Goal: Book appointment/travel/reservation

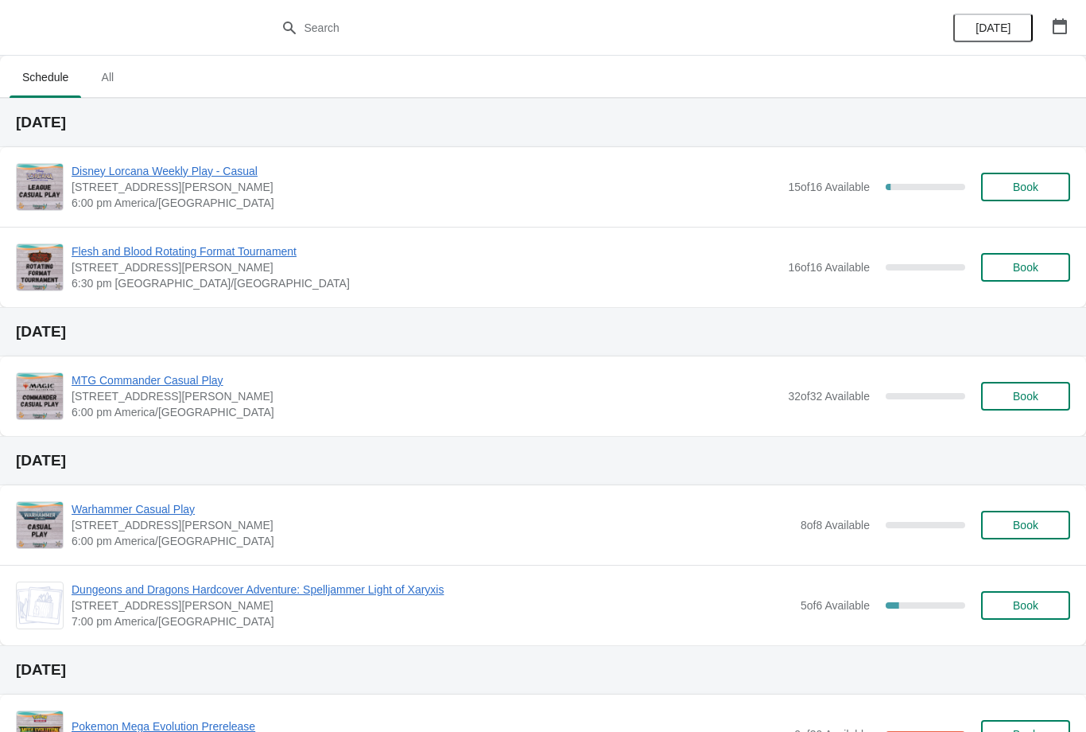
click at [247, 172] on span "Disney Lorcana Weekly Play - Casual" at bounding box center [426, 171] width 709 height 16
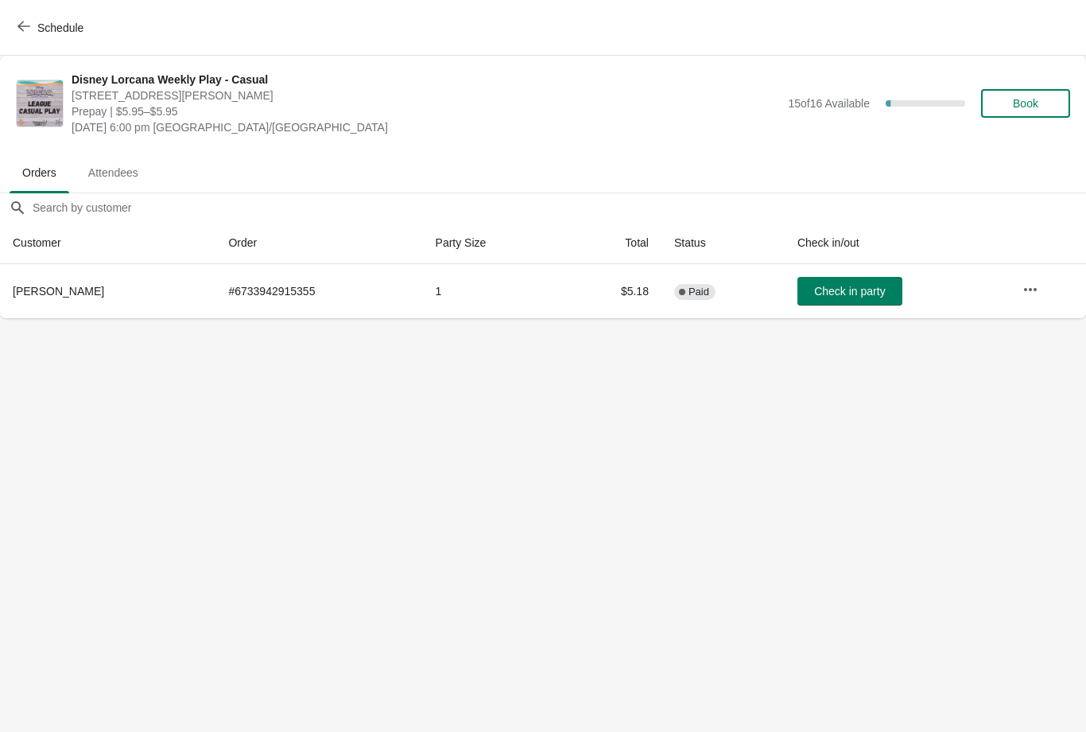
click at [1042, 102] on span "Book" at bounding box center [1026, 103] width 60 height 13
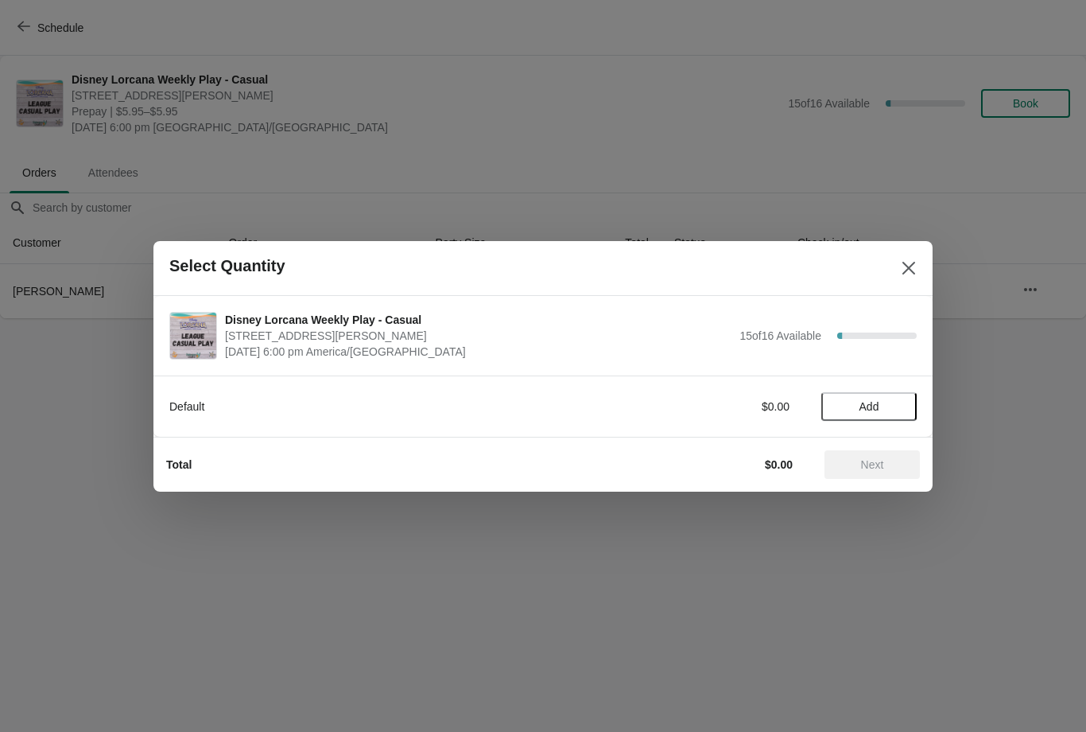
click at [893, 414] on button "Add" at bounding box center [869, 406] width 95 height 29
click at [897, 410] on icon at bounding box center [896, 406] width 17 height 17
click at [888, 465] on span "Next" at bounding box center [872, 464] width 70 height 13
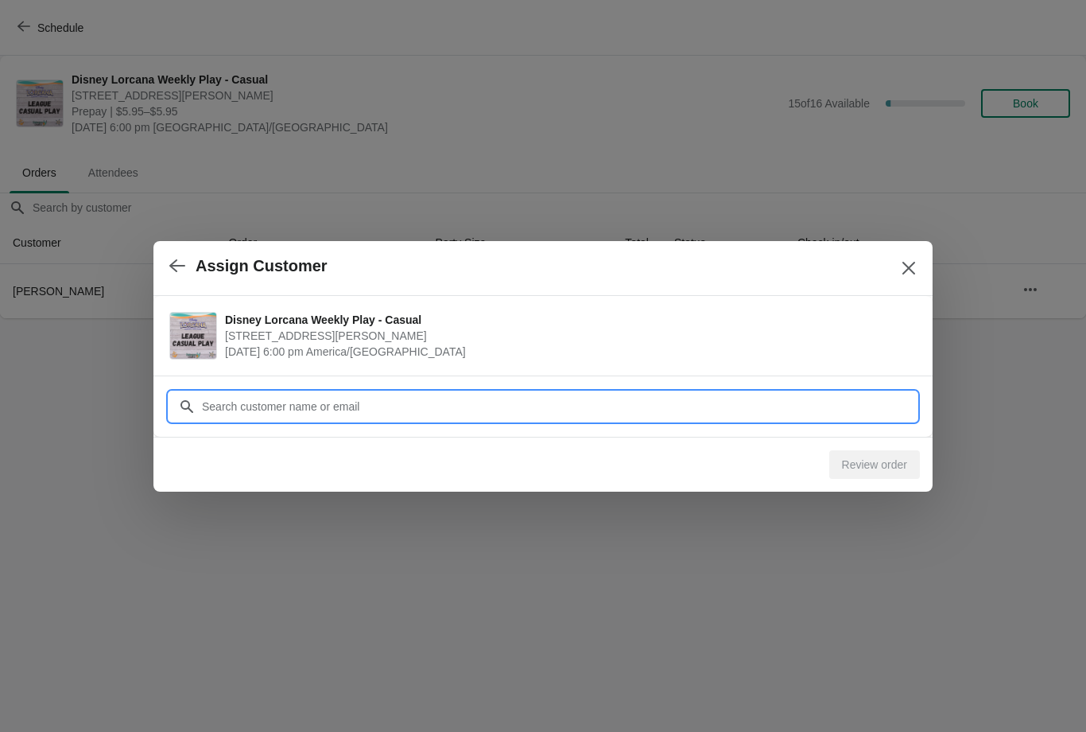
click at [617, 407] on input "Customer" at bounding box center [559, 406] width 716 height 29
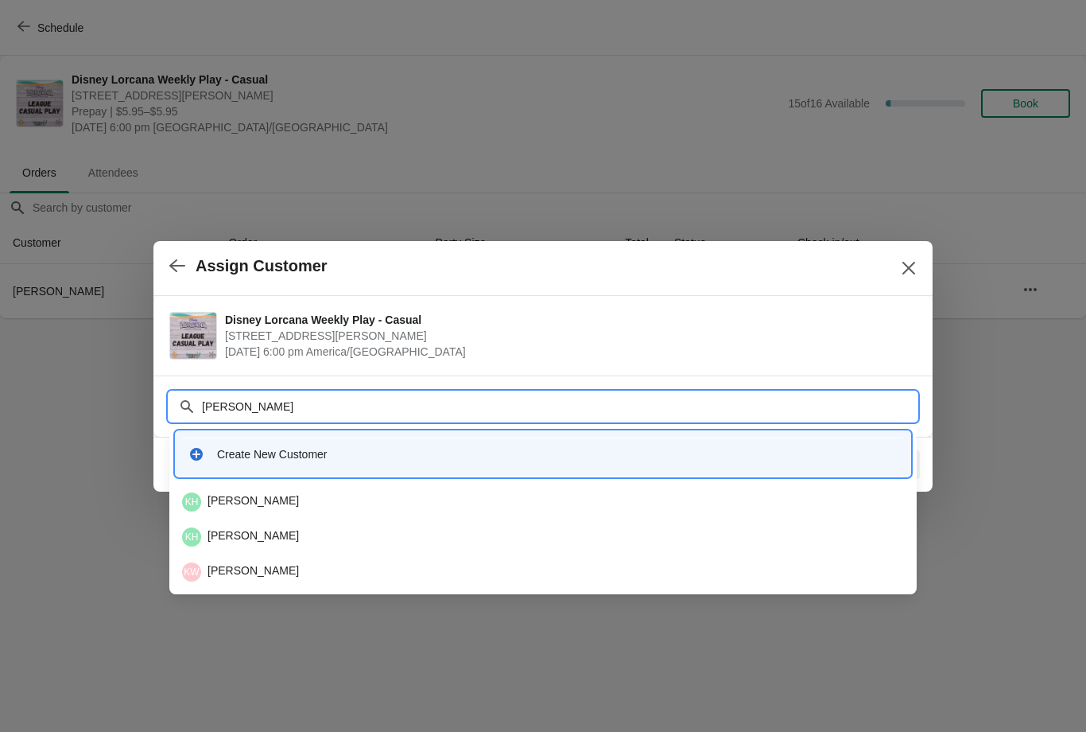
type input "Kylee"
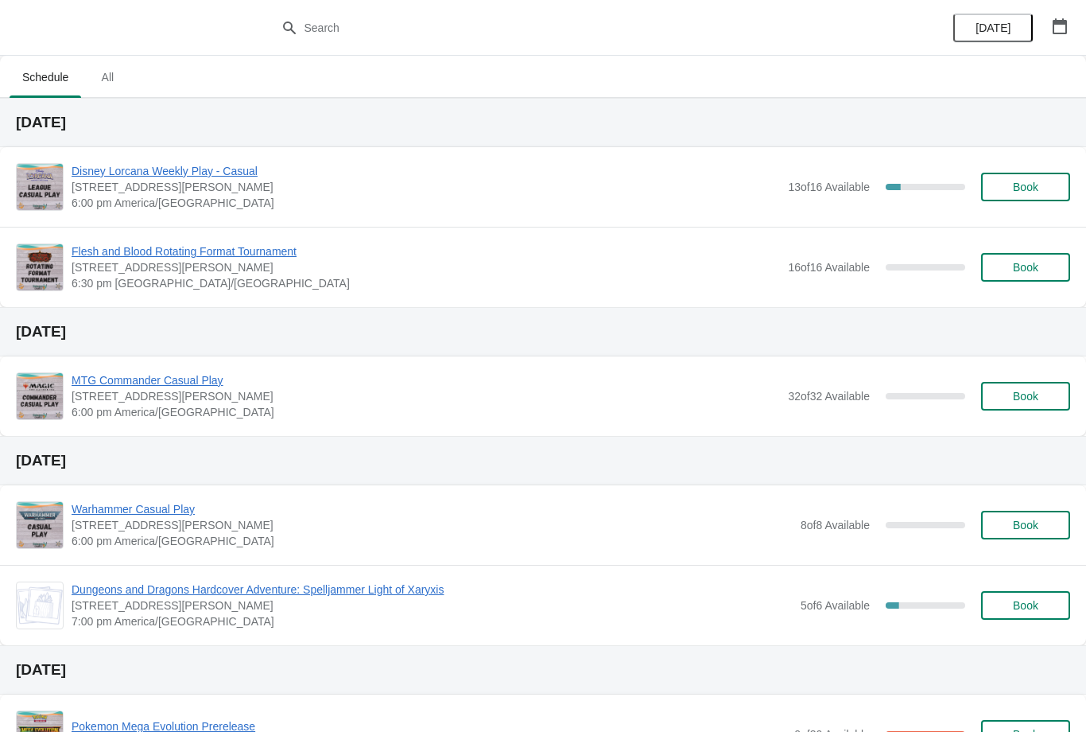
click at [238, 177] on span "Disney Lorcana Weekly Play - Casual" at bounding box center [426, 171] width 709 height 16
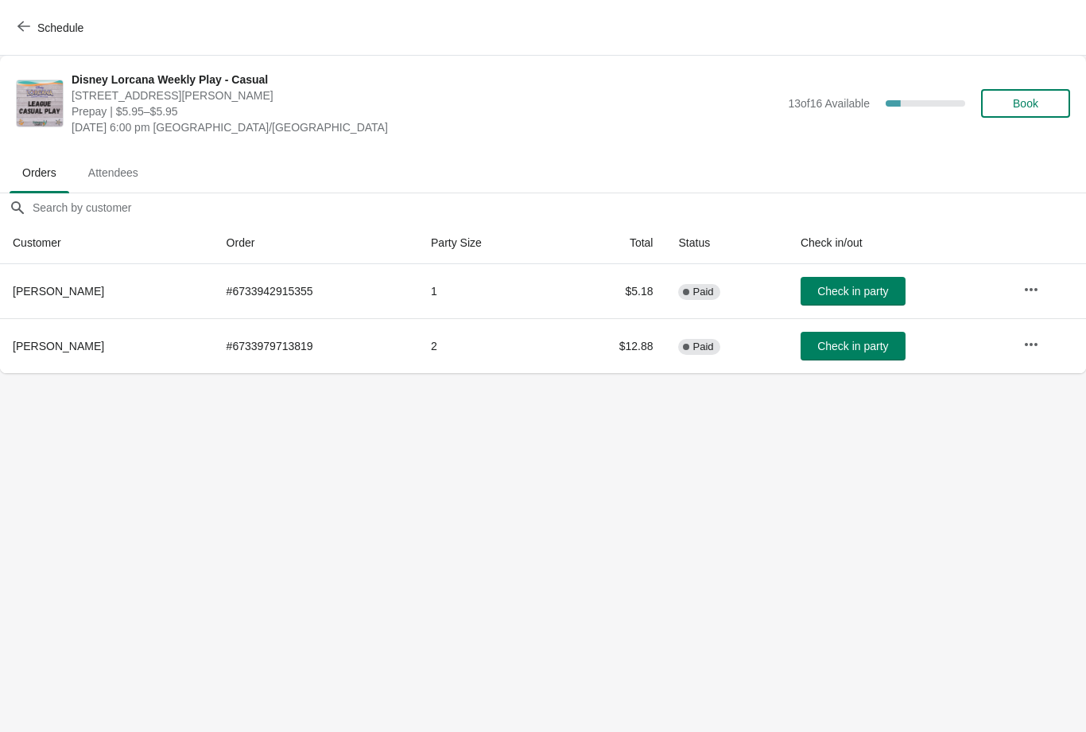
click at [862, 338] on button "Check in party" at bounding box center [853, 346] width 105 height 29
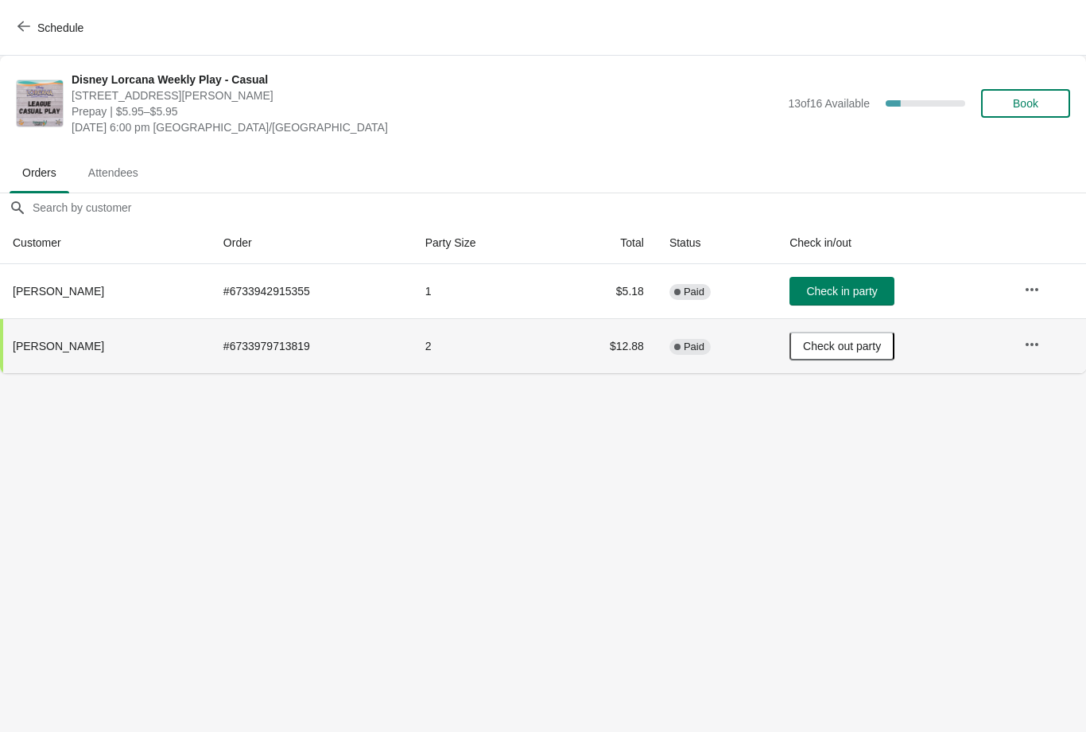
click at [875, 292] on span "Check in party" at bounding box center [841, 291] width 71 height 13
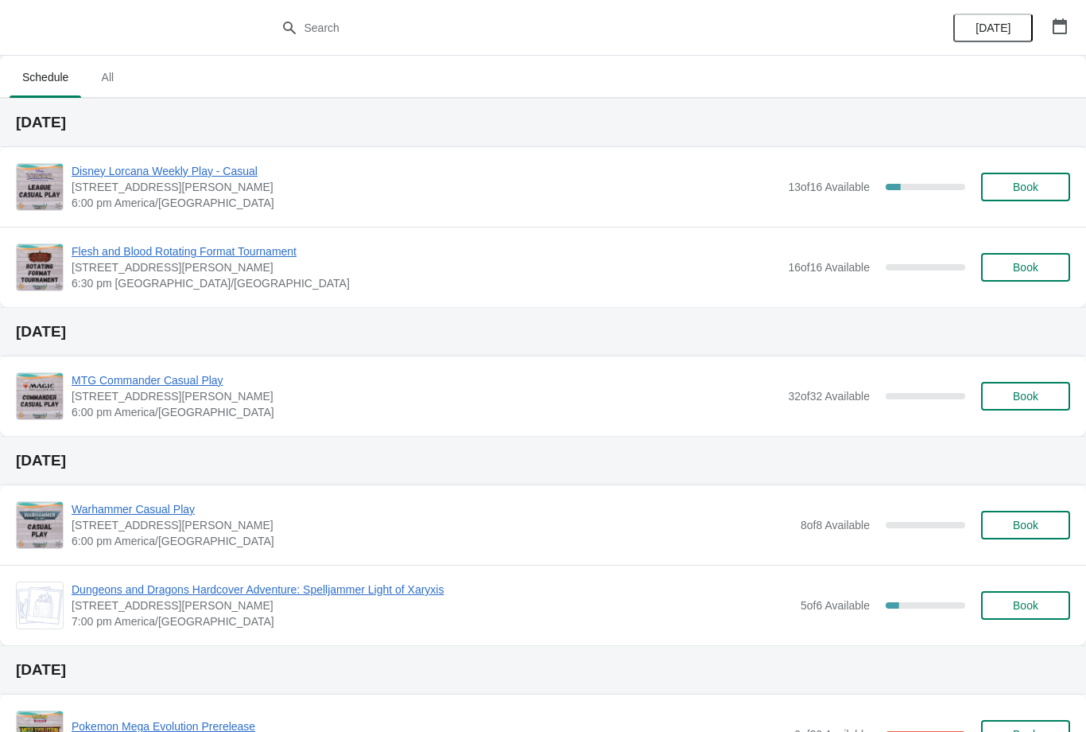
click at [237, 178] on span "Disney Lorcana Weekly Play - Casual" at bounding box center [426, 171] width 709 height 16
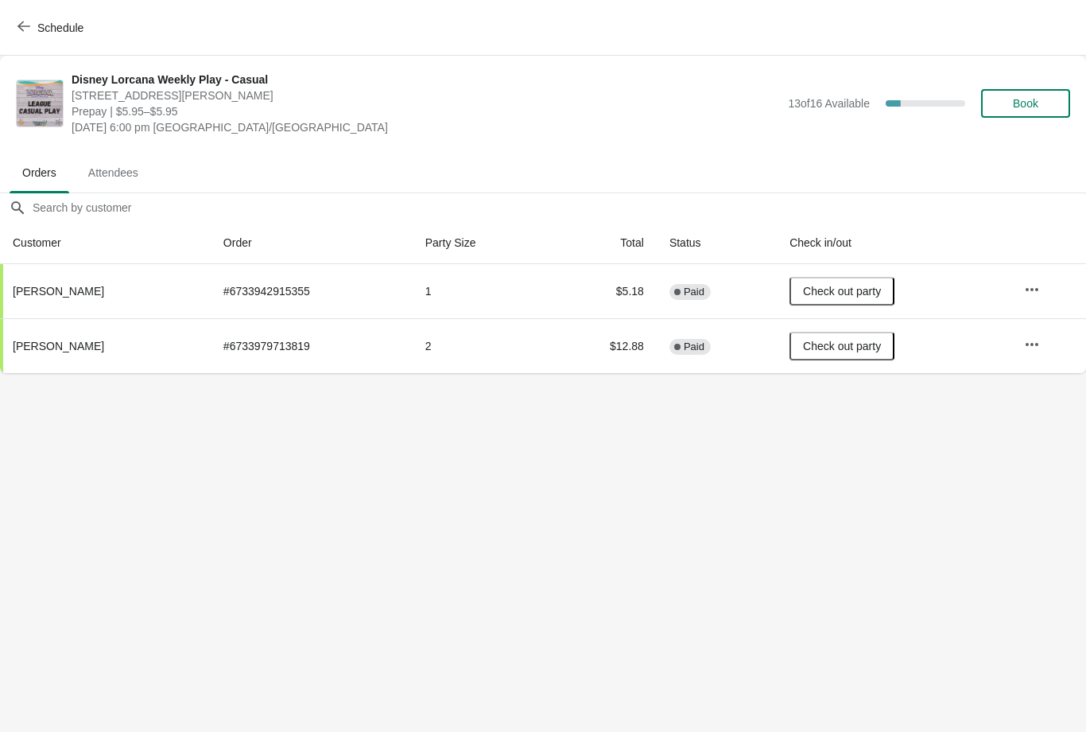
click at [1029, 103] on span "Book" at bounding box center [1025, 103] width 25 height 13
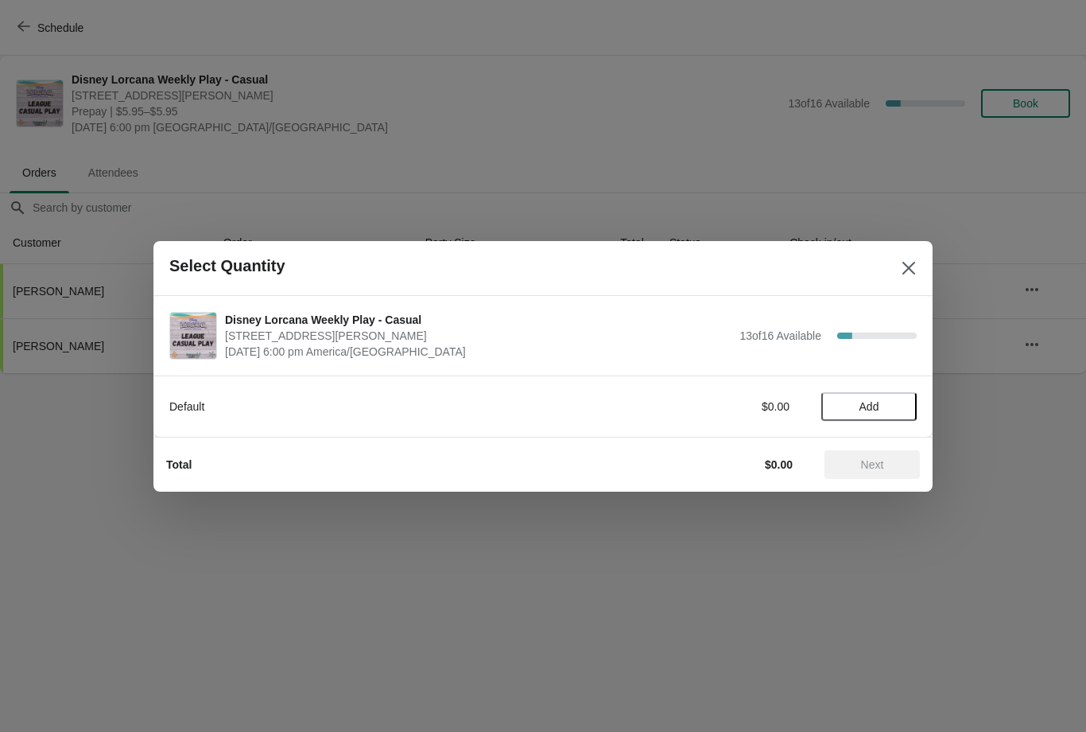
click at [863, 415] on button "Add" at bounding box center [869, 406] width 95 height 29
click at [886, 465] on span "Next" at bounding box center [872, 464] width 70 height 13
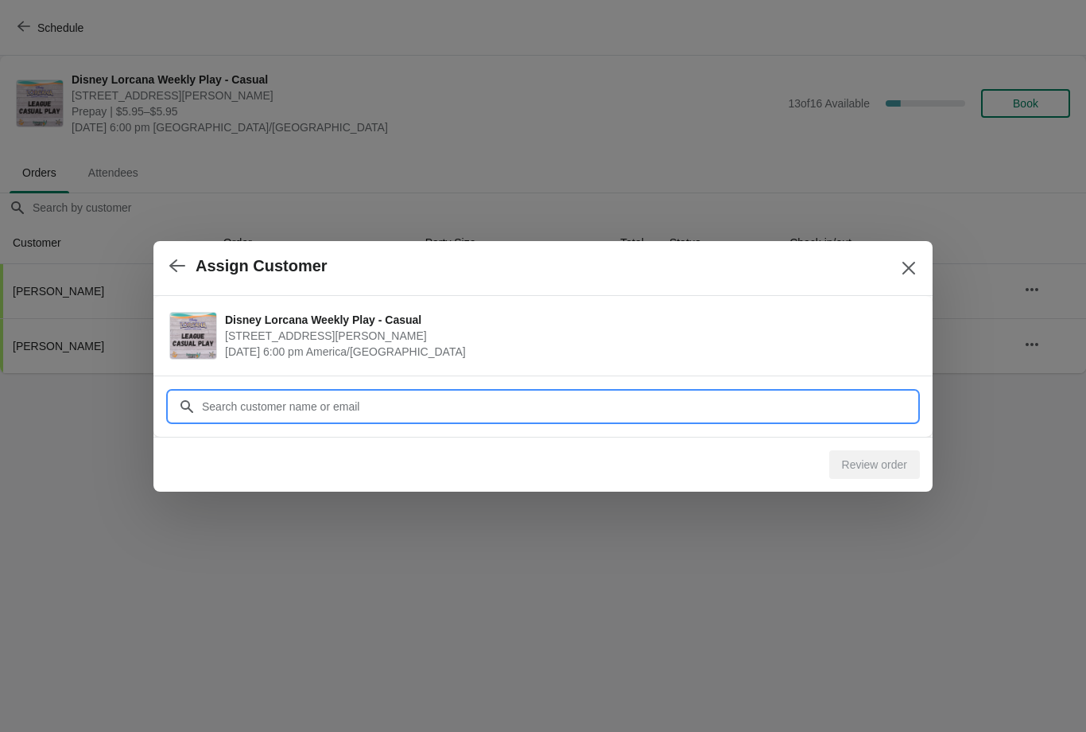
click at [656, 398] on input "Customer" at bounding box center [559, 406] width 716 height 29
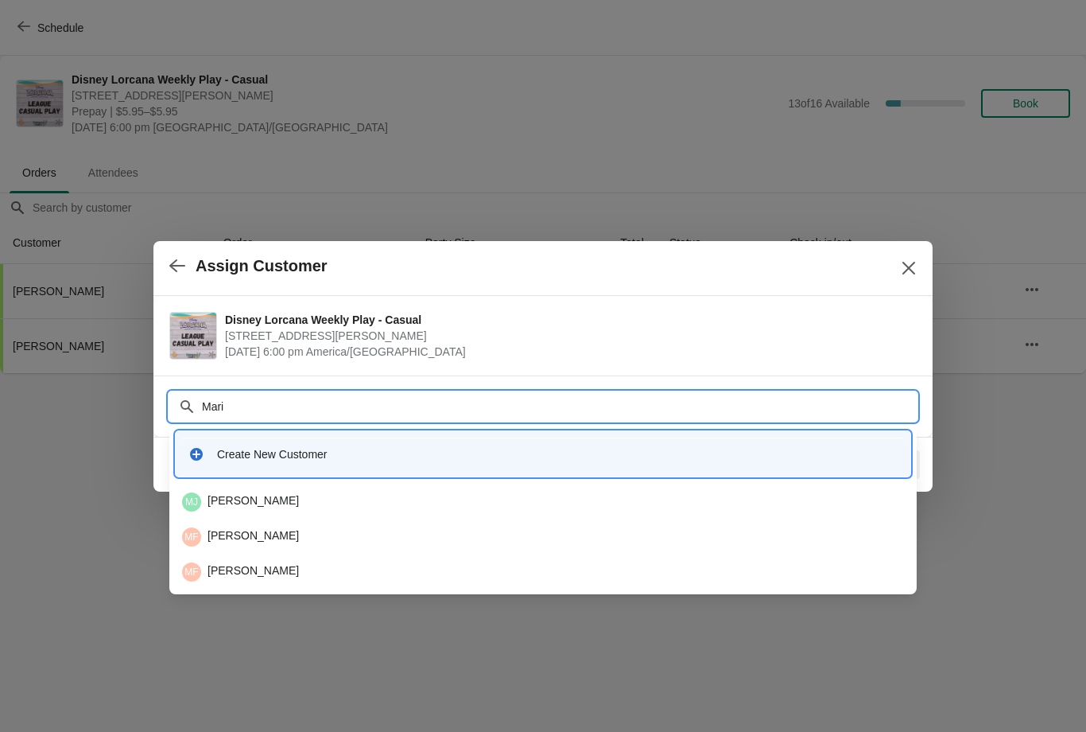
type input "Maria"
click at [339, 501] on div "MF Maria Fernandez" at bounding box center [543, 501] width 722 height 19
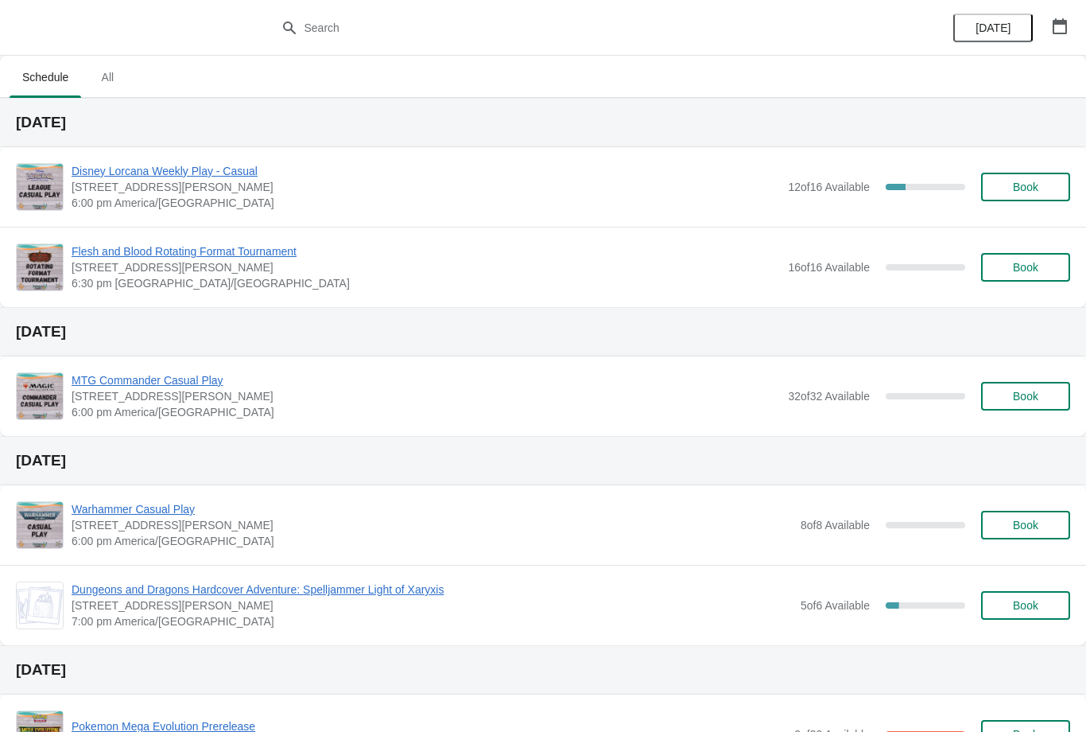
click at [1027, 192] on span "Book" at bounding box center [1025, 187] width 25 height 13
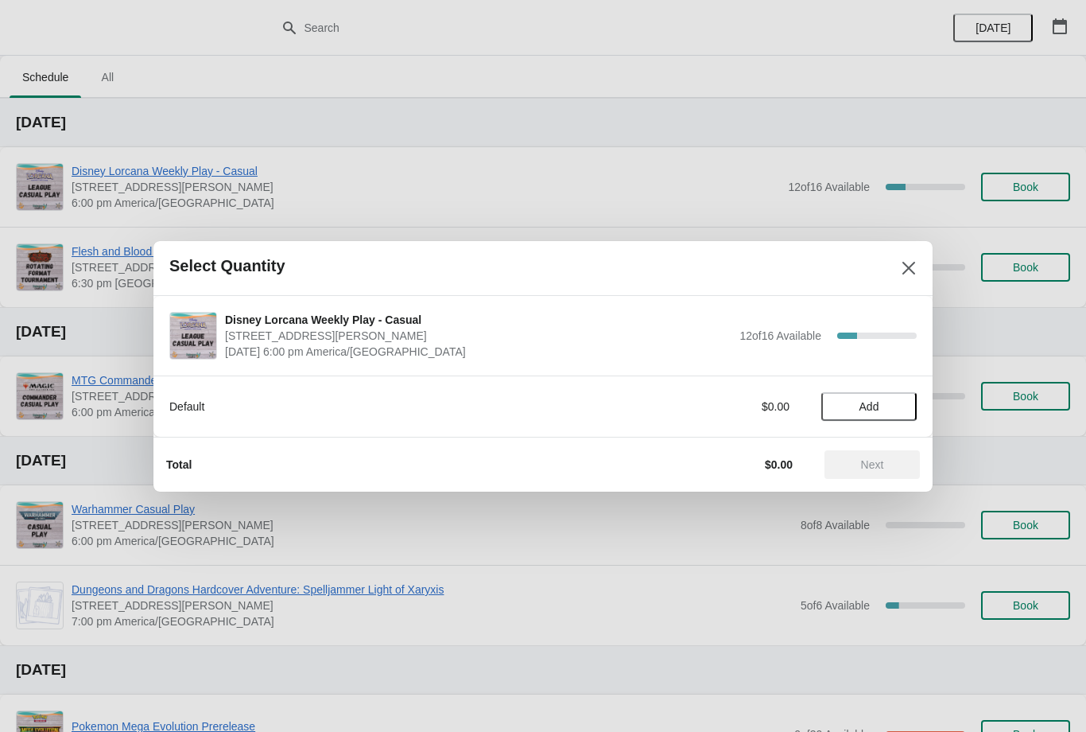
click at [884, 408] on span "Add" at bounding box center [869, 406] width 67 height 13
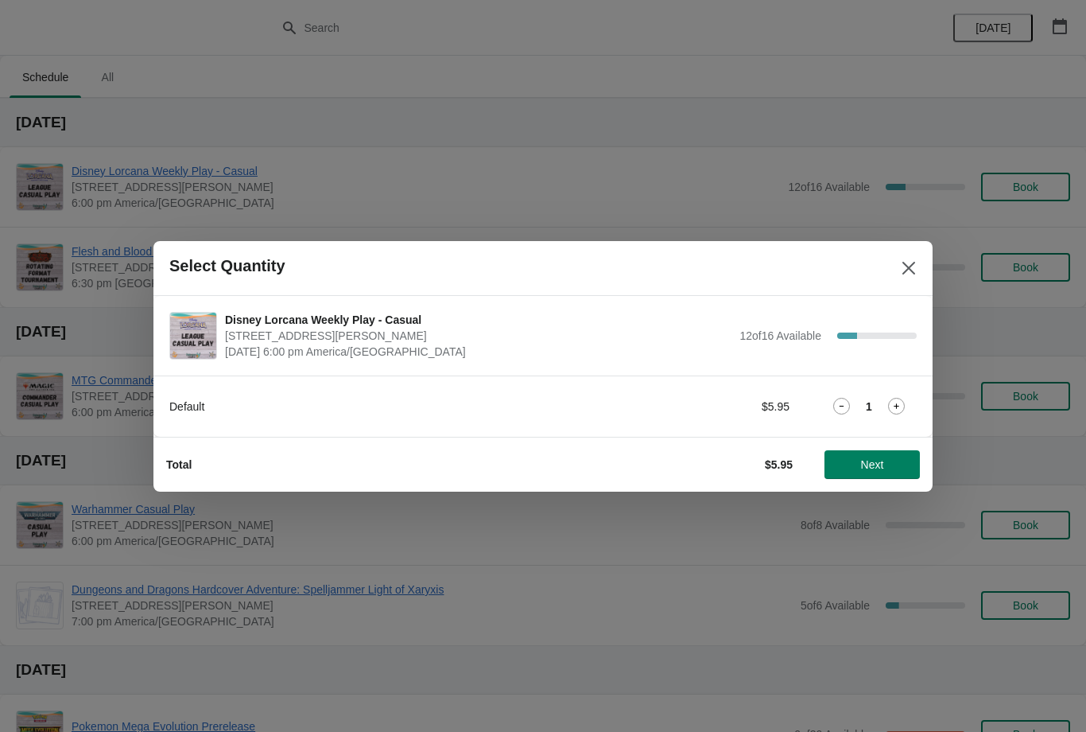
click at [881, 467] on span "Next" at bounding box center [872, 464] width 23 height 13
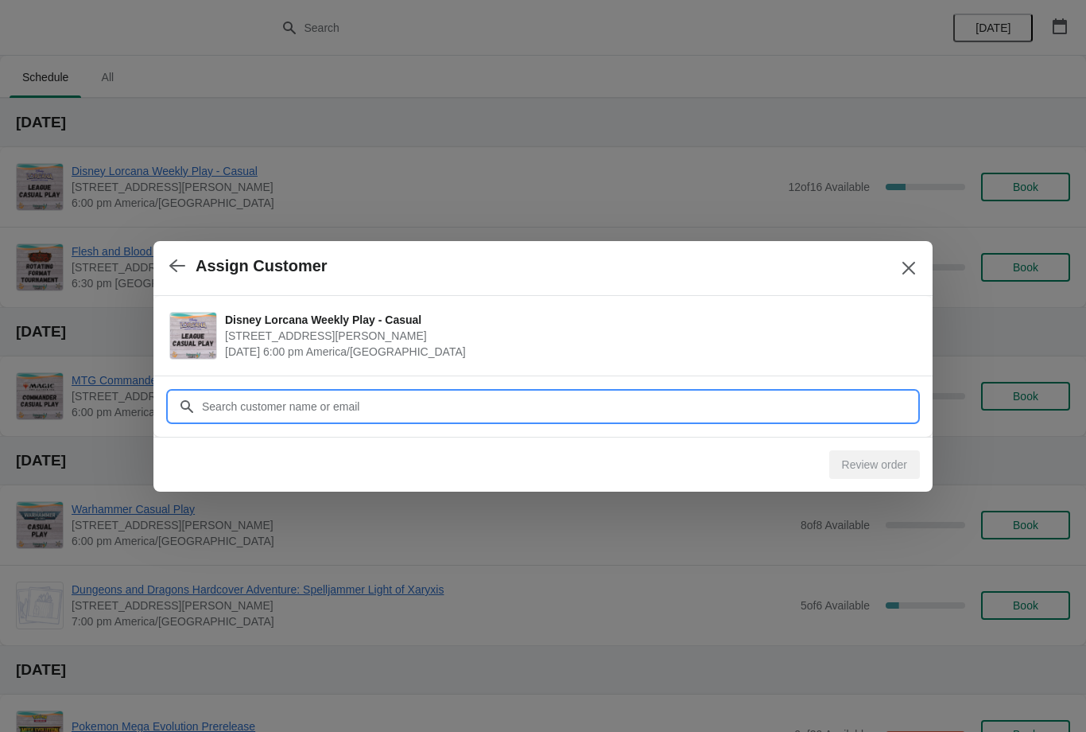
click at [675, 399] on input "Customer" at bounding box center [559, 406] width 716 height 29
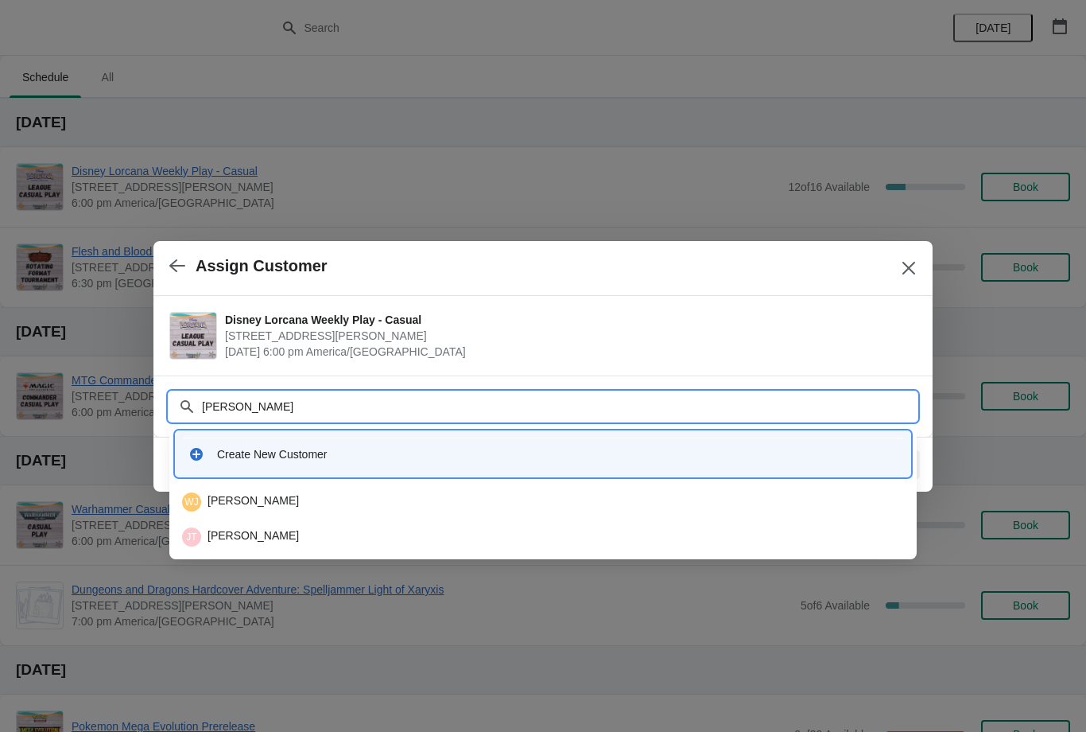
type input "[PERSON_NAME]"
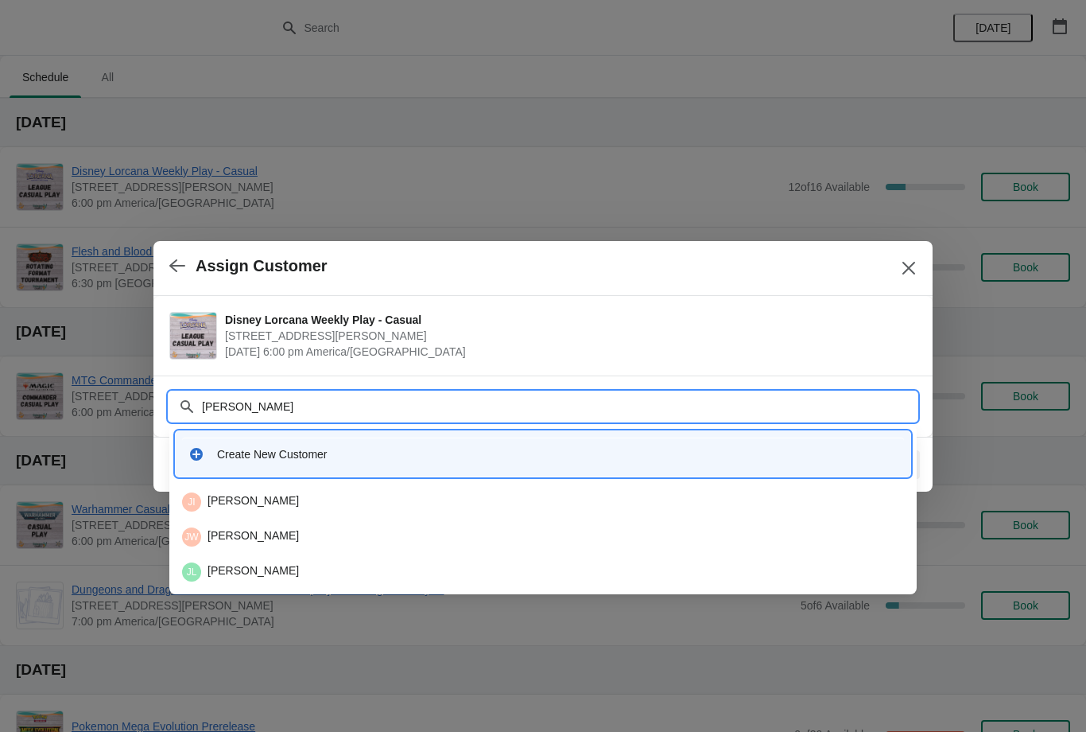
click at [613, 497] on div "JI [PERSON_NAME]" at bounding box center [543, 501] width 722 height 19
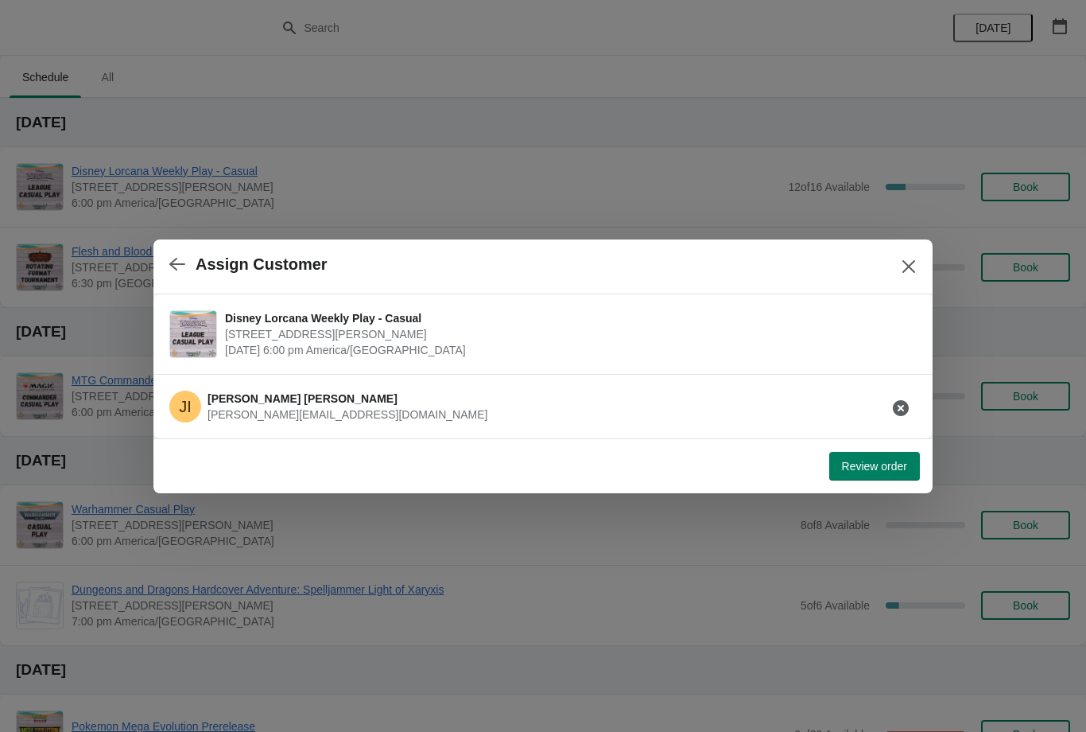
click at [900, 462] on span "Review order" at bounding box center [874, 466] width 65 height 13
